Goal: Task Accomplishment & Management: Manage account settings

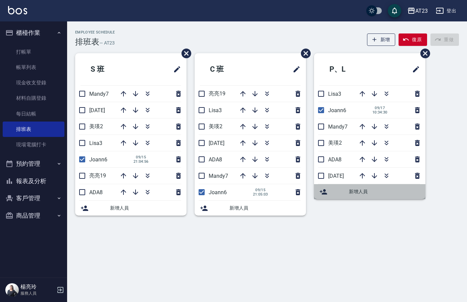
click at [364, 195] on span "新增人員" at bounding box center [384, 191] width 71 height 7
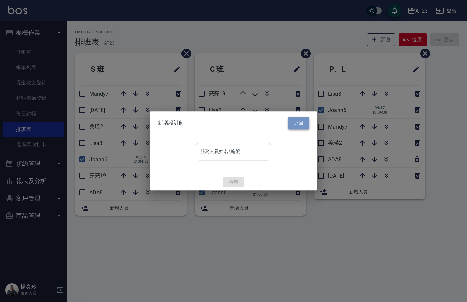
click at [300, 124] on button "返回" at bounding box center [298, 123] width 21 height 12
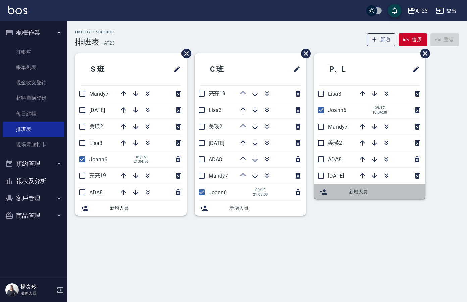
click at [355, 194] on span "新增人員" at bounding box center [384, 191] width 71 height 7
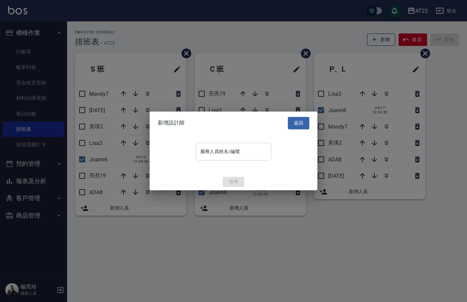
click at [227, 152] on input "服務人員姓名/編號" at bounding box center [233, 152] width 70 height 12
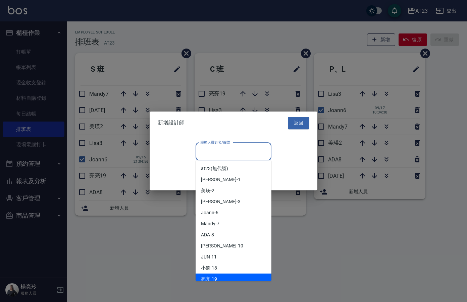
click at [244, 281] on div "[PERSON_NAME] -19" at bounding box center [233, 279] width 76 height 11
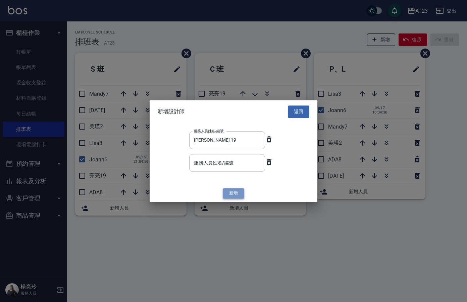
click at [230, 196] on button "新增" at bounding box center [233, 193] width 21 height 10
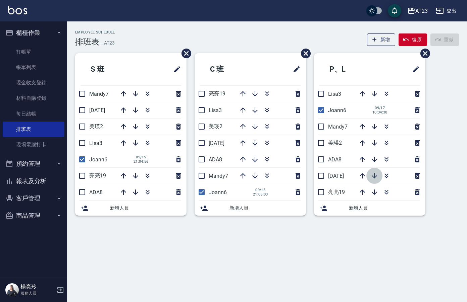
click at [368, 178] on button "button" at bounding box center [374, 176] width 16 height 16
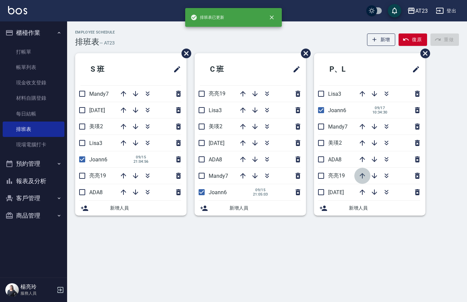
click at [359, 175] on icon "button" at bounding box center [362, 176] width 8 height 8
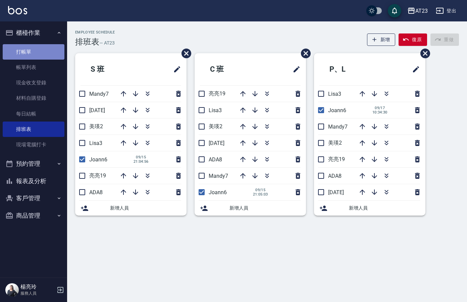
click at [46, 54] on link "打帳單" at bounding box center [34, 51] width 62 height 15
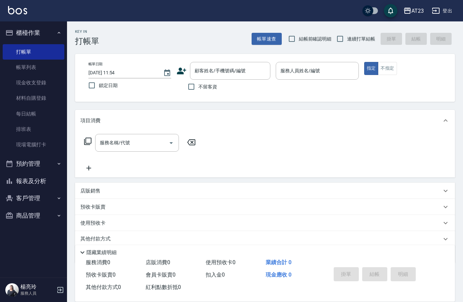
click at [88, 138] on icon at bounding box center [87, 141] width 7 height 7
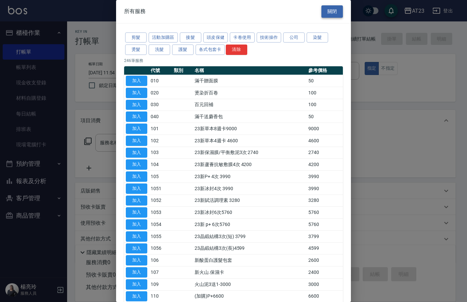
click at [333, 16] on button "關閉" at bounding box center [331, 11] width 21 height 12
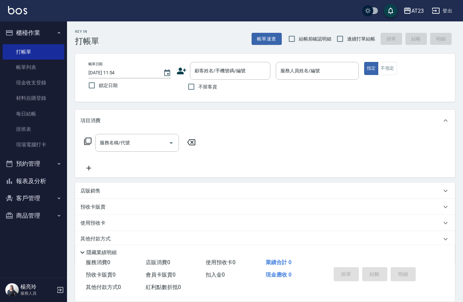
click at [101, 193] on div "店販銷售" at bounding box center [260, 191] width 361 height 7
click at [141, 218] on icon at bounding box center [141, 214] width 7 height 7
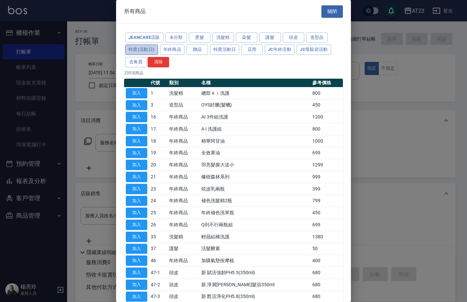
click at [142, 48] on button "特賣(活動日)" at bounding box center [141, 50] width 33 height 10
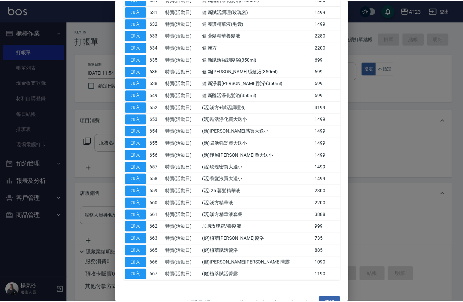
scroll to position [145, 0]
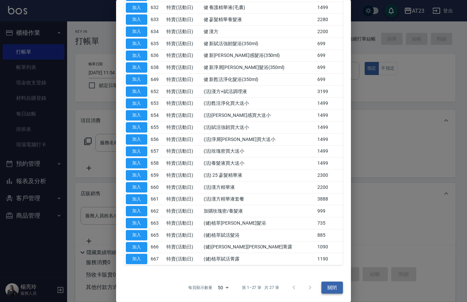
click at [327, 283] on button "關閉" at bounding box center [331, 288] width 21 height 12
